Goal: Task Accomplishment & Management: Manage account settings

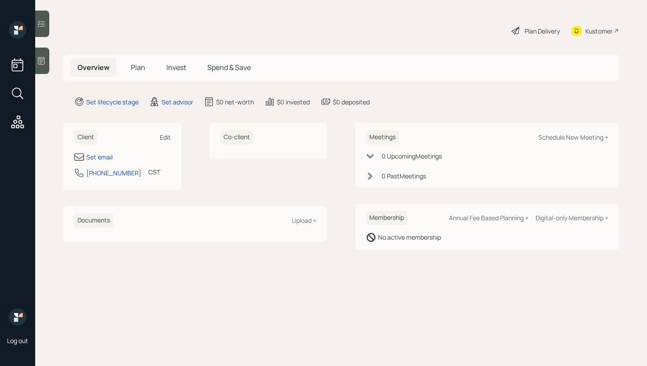
click at [162, 138] on div "Edit" at bounding box center [165, 137] width 11 height 8
select select "America/[GEOGRAPHIC_DATA]"
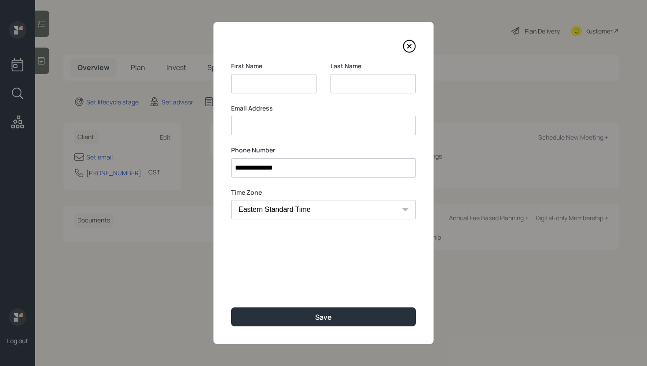
click at [265, 130] on input at bounding box center [323, 125] width 185 height 19
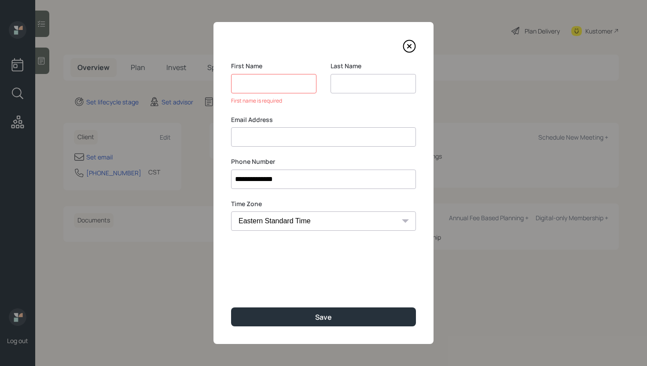
paste input "[PERSON_NAME] [PERSON_NAME][EMAIL_ADDRESS][DOMAIN_NAME]"
drag, startPoint x: 256, startPoint y: 138, endPoint x: 213, endPoint y: 137, distance: 42.7
click at [213, 137] on div "**********" at bounding box center [323, 183] width 220 height 322
click at [245, 136] on input "[PERSON_NAME] [PERSON_NAME][EMAIL_ADDRESS][DOMAIN_NAME]" at bounding box center [323, 136] width 185 height 19
drag, startPoint x: 256, startPoint y: 138, endPoint x: 224, endPoint y: 136, distance: 31.8
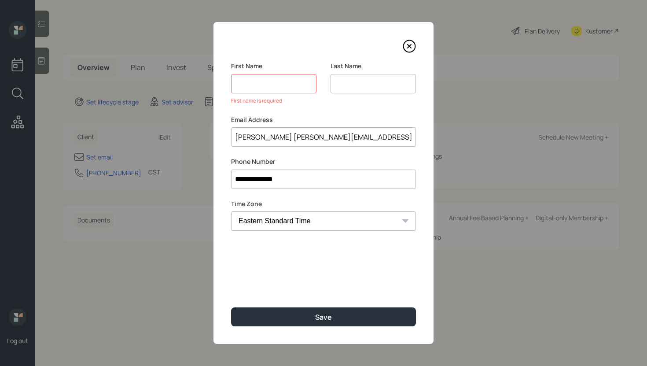
click at [224, 136] on div "**********" at bounding box center [323, 183] width 220 height 322
type input "[EMAIL_ADDRESS][DOMAIN_NAME]"
click at [263, 88] on input at bounding box center [273, 83] width 85 height 19
paste input "[PERSON_NAME]"
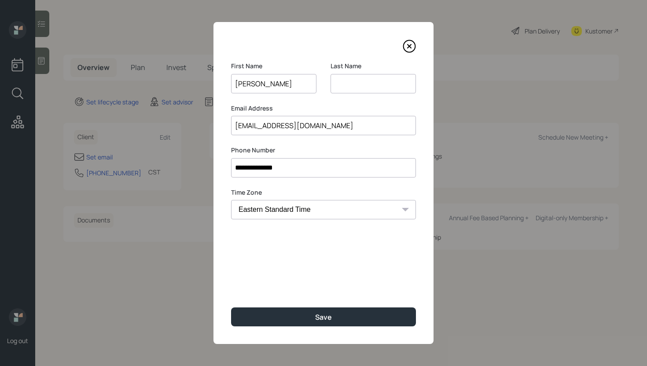
type input "[PERSON_NAME]"
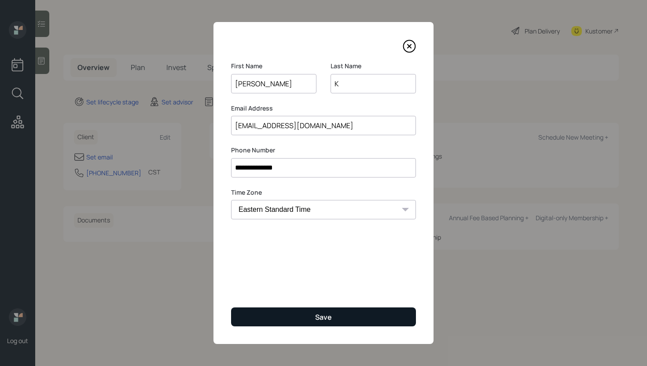
type input "K"
click at [254, 320] on button "Save" at bounding box center [323, 316] width 185 height 19
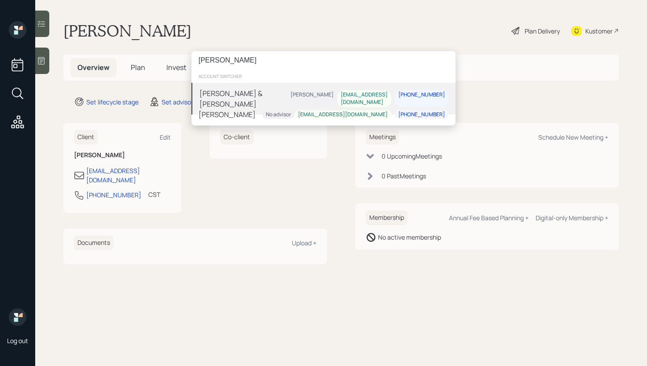
type input "[PERSON_NAME]"
click at [262, 95] on div "[PERSON_NAME] & [PERSON_NAME]" at bounding box center [243, 98] width 88 height 21
